Goal: Task Accomplishment & Management: Manage account settings

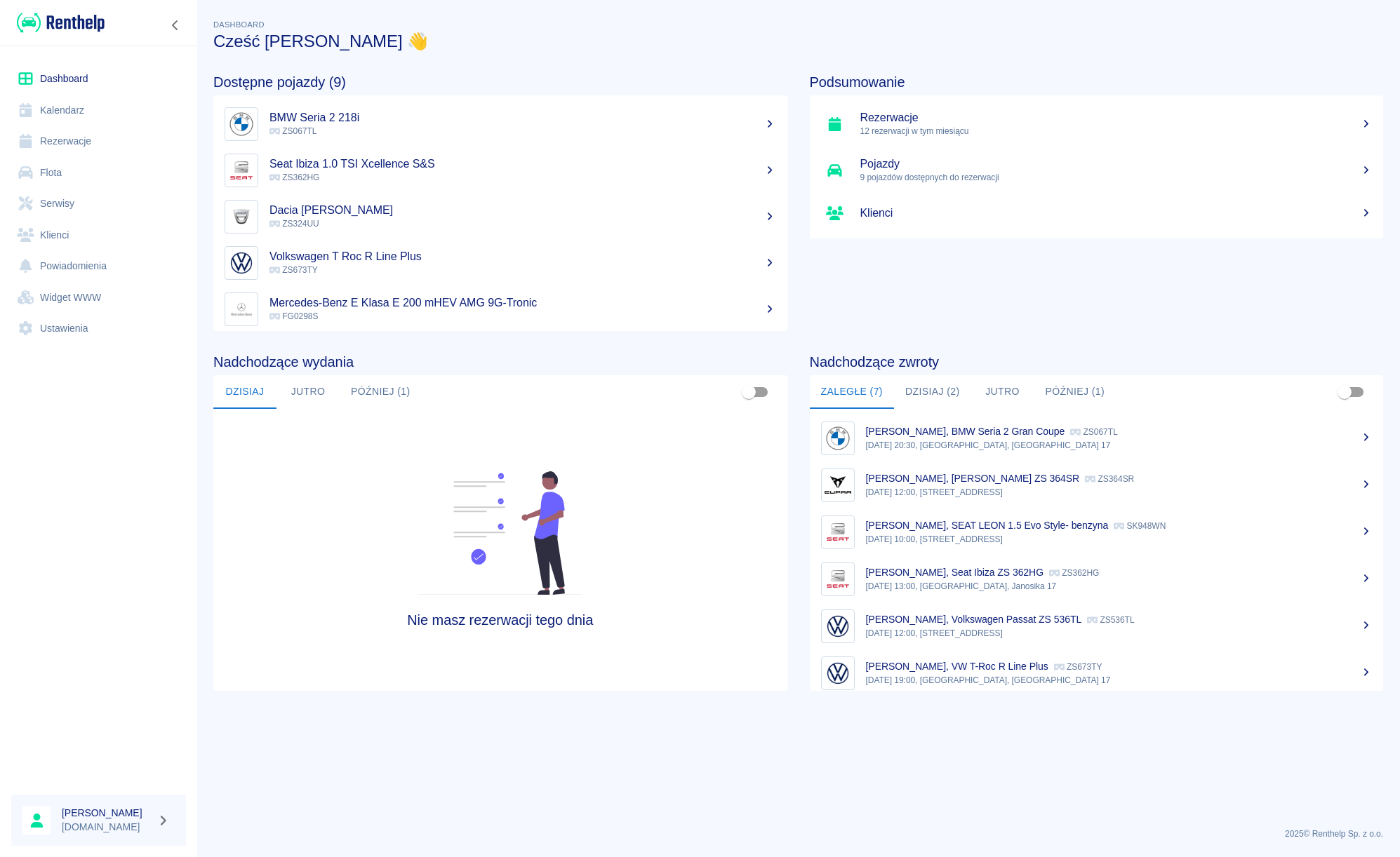
click at [102, 150] on link "Rezerwacje" at bounding box center [98, 142] width 175 height 31
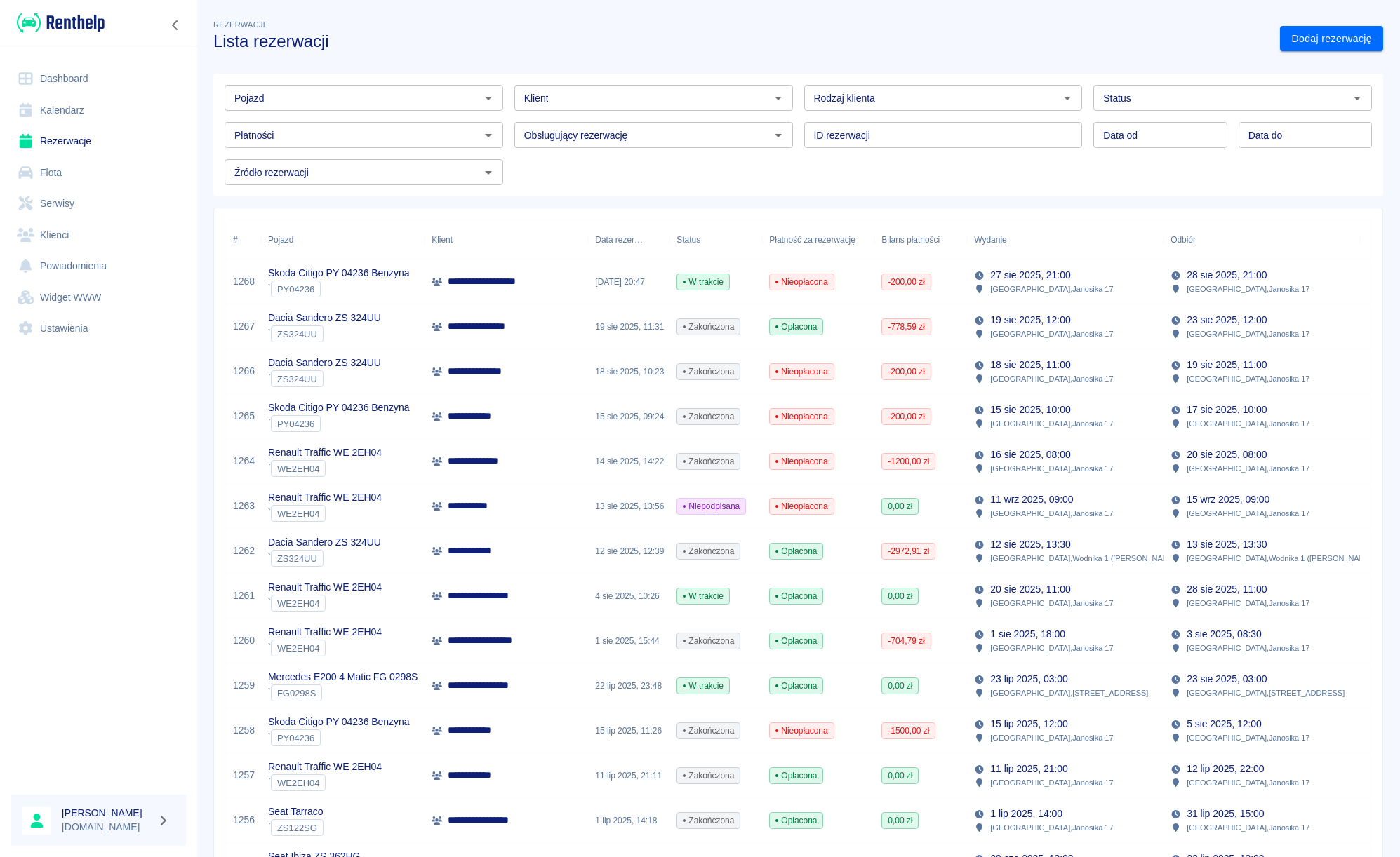
click at [484, 100] on icon "Otwórz" at bounding box center [488, 98] width 17 height 17
click at [460, 125] on li "Mercedes E200 4 Matic FG 0298S - FG0298S" at bounding box center [362, 128] width 276 height 23
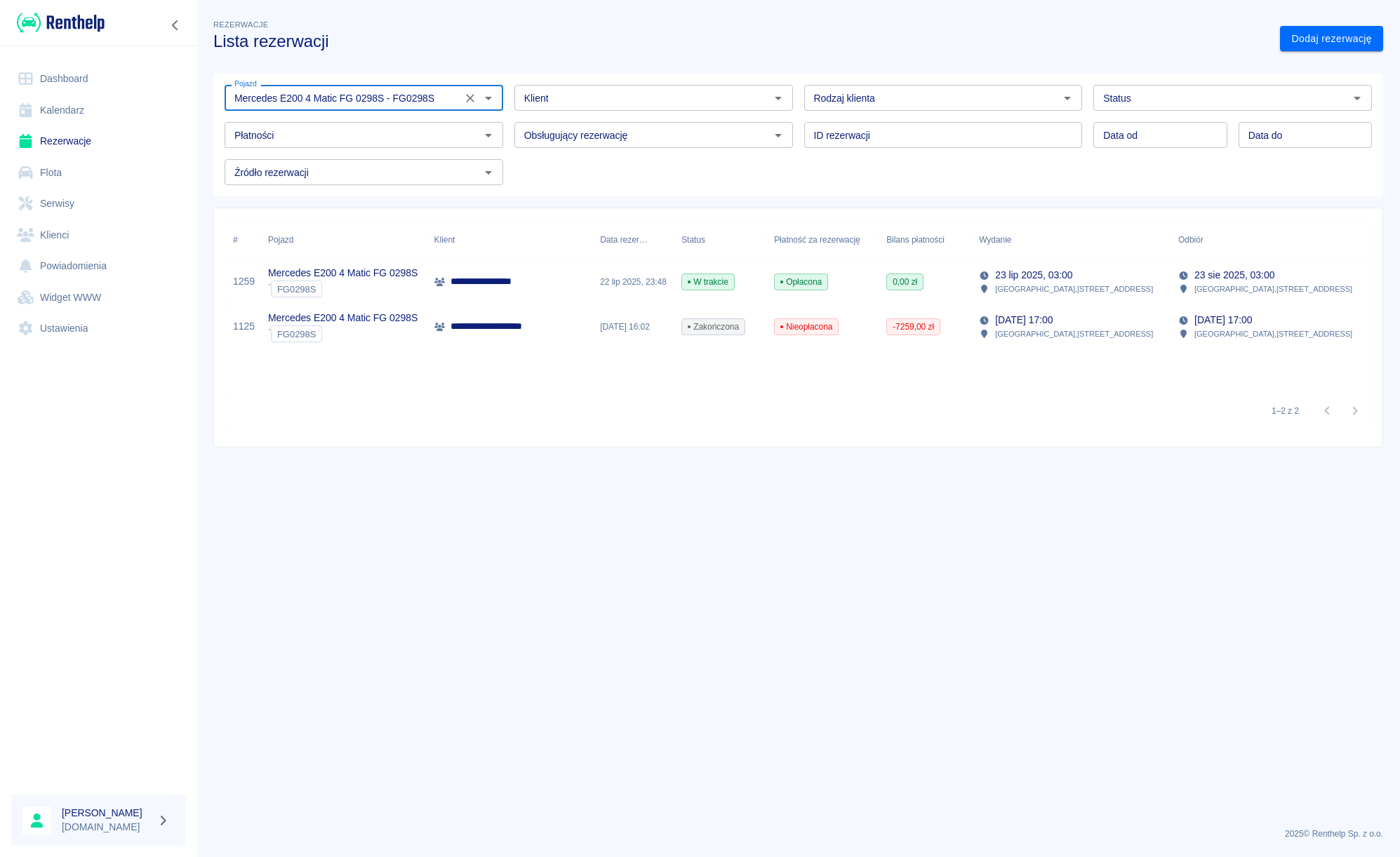
type input "Mercedes E200 4 Matic FG 0298S - FG0298S"
click at [508, 277] on p "**********" at bounding box center [493, 281] width 85 height 15
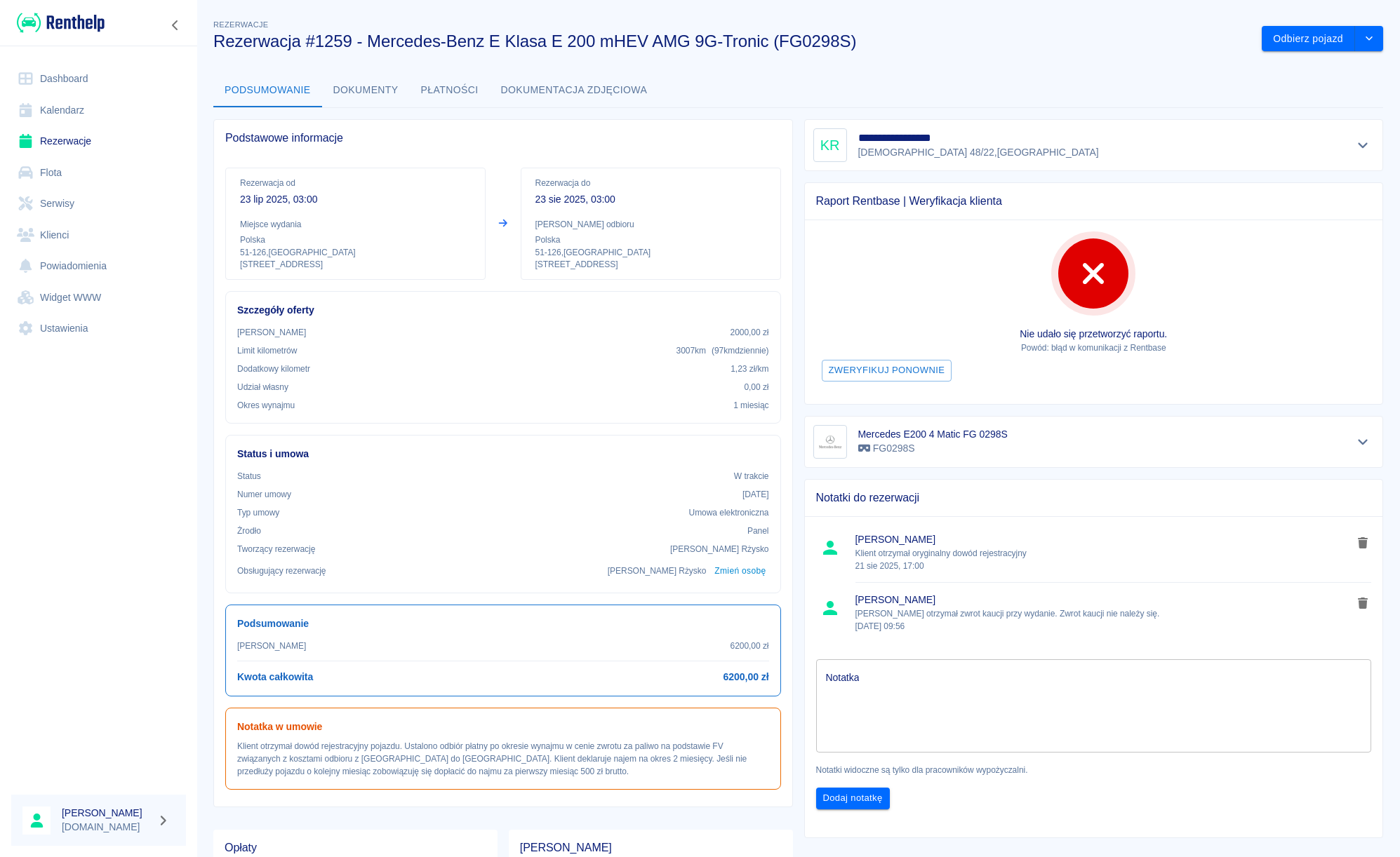
click at [981, 682] on textarea "Notatka" at bounding box center [1094, 705] width 536 height 70
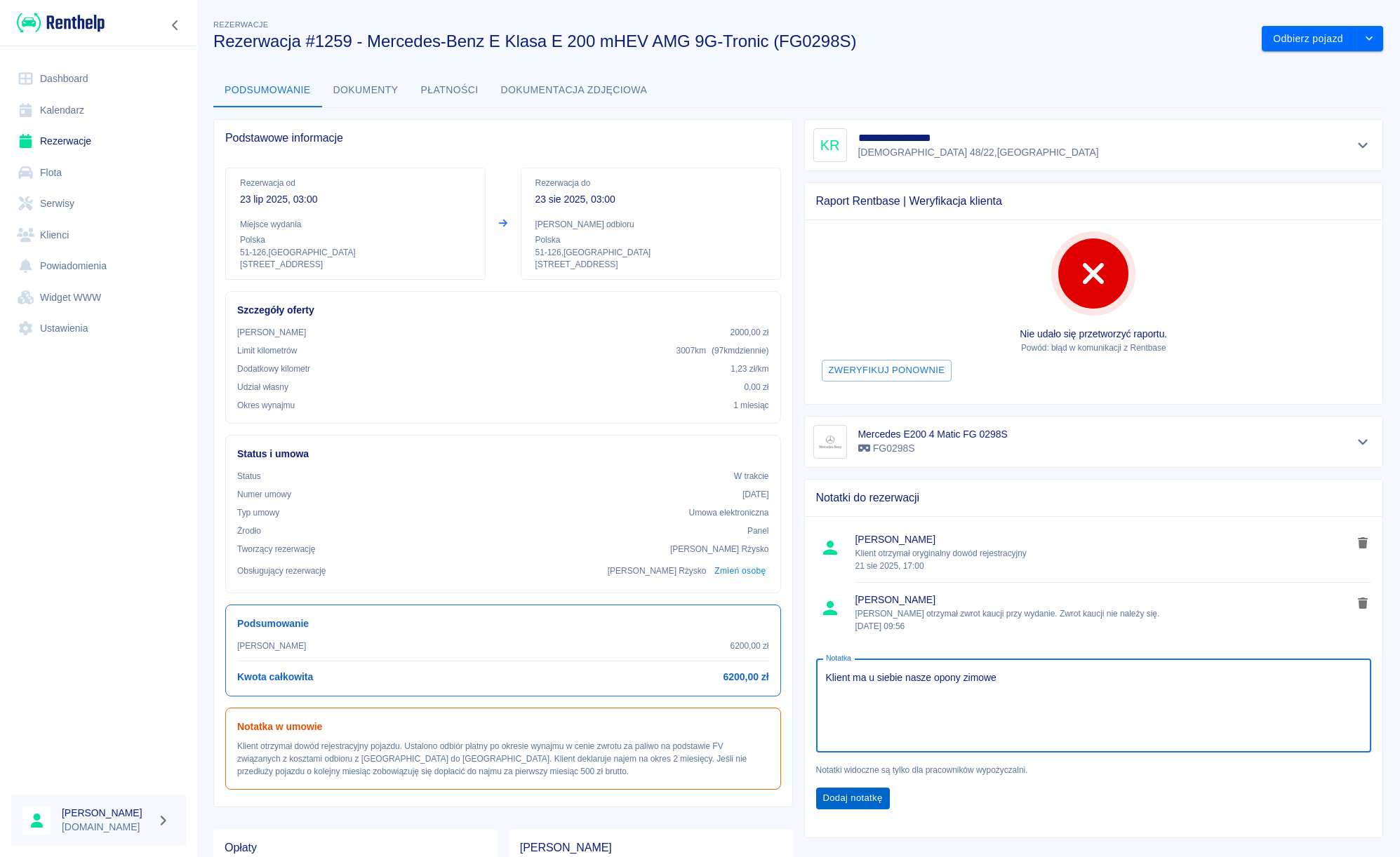
type textarea "Klient ma u siebie nasze opony zimowe"
click at [839, 805] on button "Dodaj notatkę" at bounding box center [853, 799] width 74 height 22
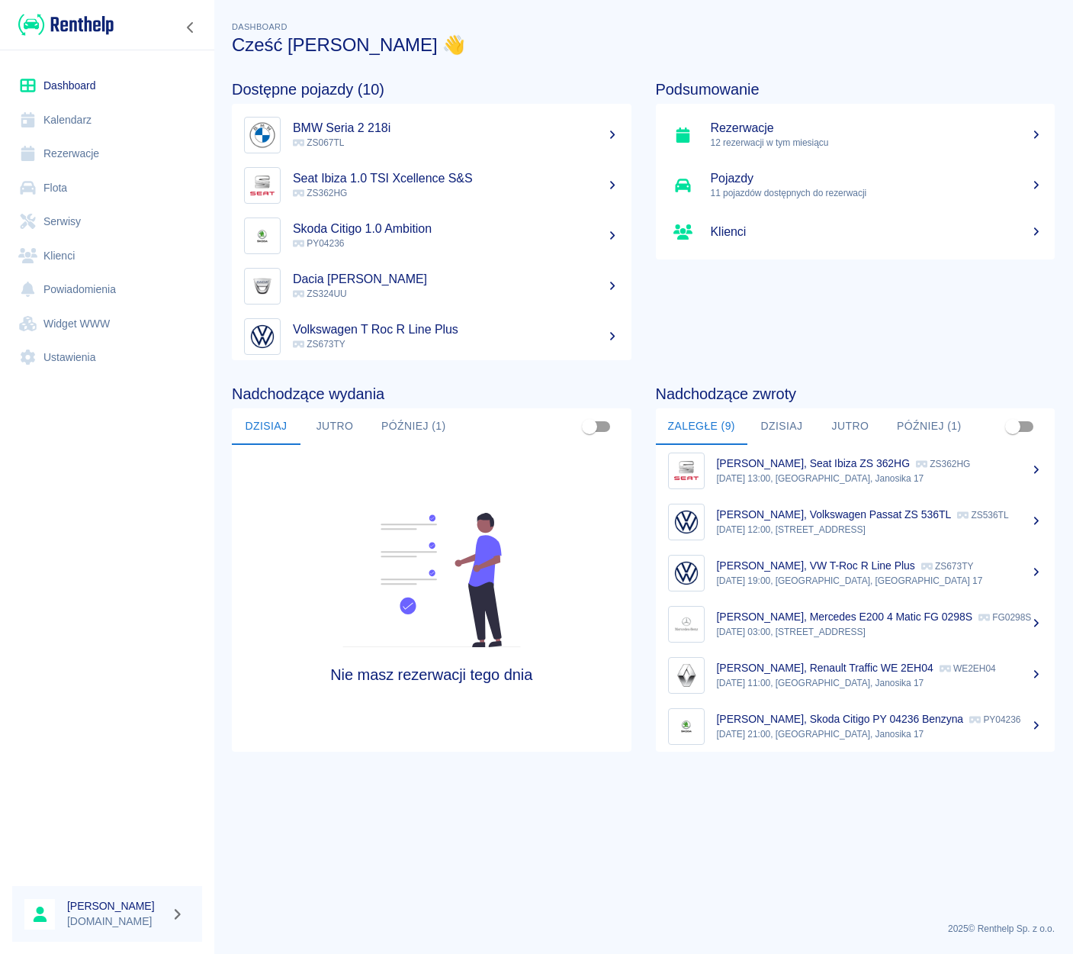
scroll to position [192, 0]
